Goal: Check status: Check status

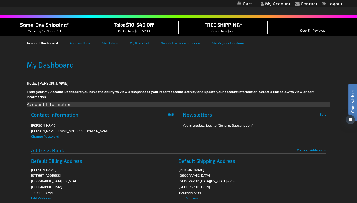
scroll to position [2, 0]
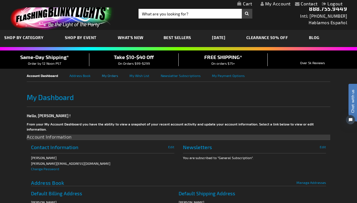
click at [117, 74] on link "My Orders" at bounding box center [116, 75] width 28 height 13
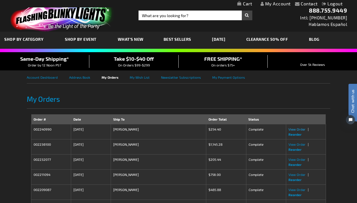
click at [297, 129] on span "View Order" at bounding box center [297, 129] width 17 height 4
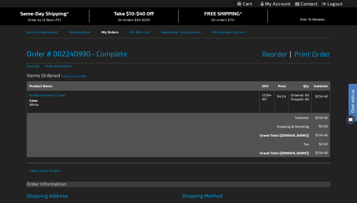
scroll to position [44, 0]
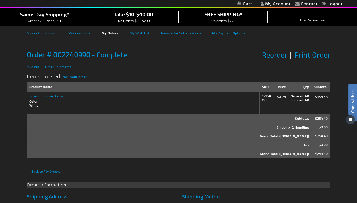
click at [68, 74] on div "Items Ordered Track your order" at bounding box center [179, 75] width 304 height 13
click at [68, 76] on span "Track your order" at bounding box center [74, 77] width 26 height 4
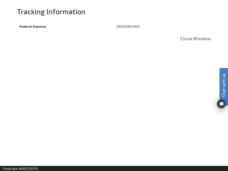
click at [141, 28] on td "392103823920" at bounding box center [162, 25] width 97 height 9
drag, startPoint x: 139, startPoint y: 25, endPoint x: 116, endPoint y: 24, distance: 23.1
click at [116, 24] on td "392103823920" at bounding box center [162, 25] width 97 height 9
copy td "392103823920"
